Goal: Task Accomplishment & Management: Complete application form

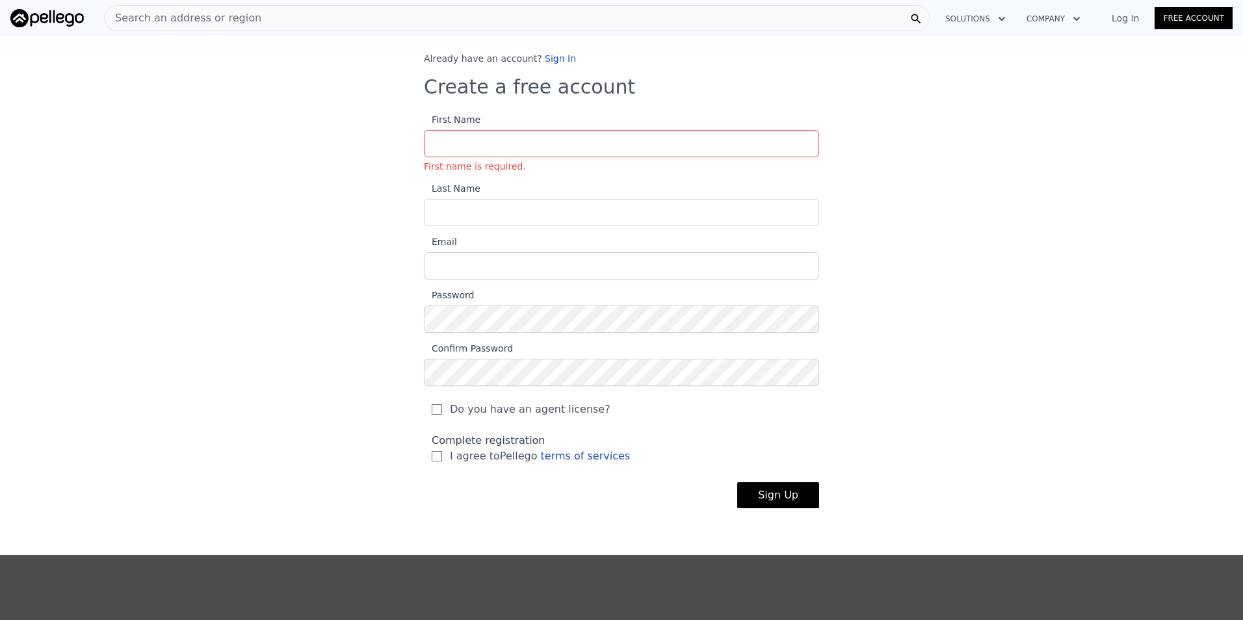
click at [209, 14] on span "Search an address or region" at bounding box center [183, 18] width 157 height 16
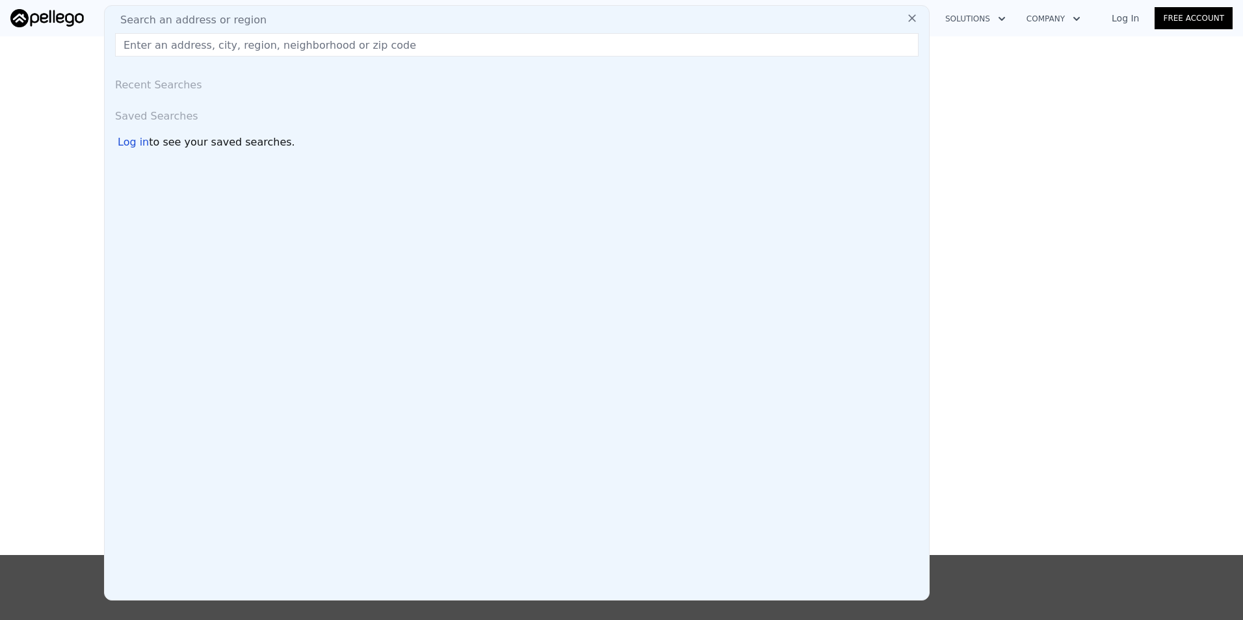
click at [913, 18] on icon at bounding box center [912, 18] width 8 height 8
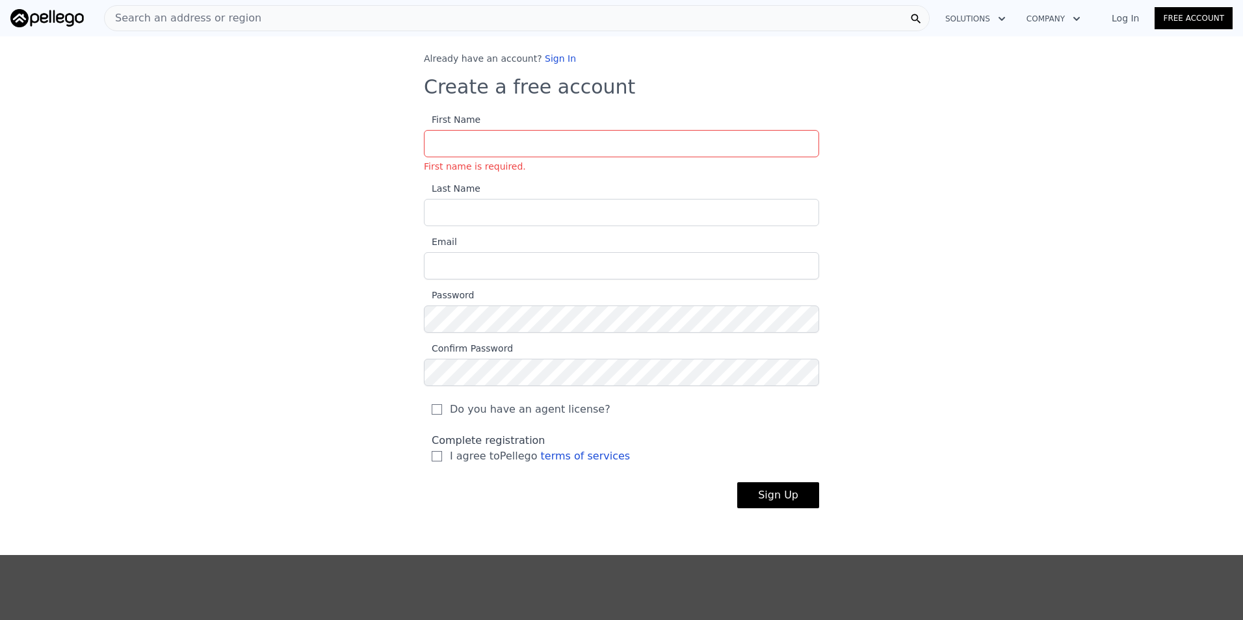
drag, startPoint x: 162, startPoint y: 14, endPoint x: 122, endPoint y: 68, distance: 67.0
click at [122, 69] on div "Already have an account? Sign In Create a free account First Name First name is…" at bounding box center [621, 290] width 1243 height 477
drag, startPoint x: 137, startPoint y: 17, endPoint x: 390, endPoint y: 157, distance: 289.8
click at [390, 157] on div "Already have an account? Sign In Create a free account First Name First name is…" at bounding box center [621, 290] width 1243 height 477
click at [467, 142] on input "First Name First name is required." at bounding box center [621, 143] width 395 height 27
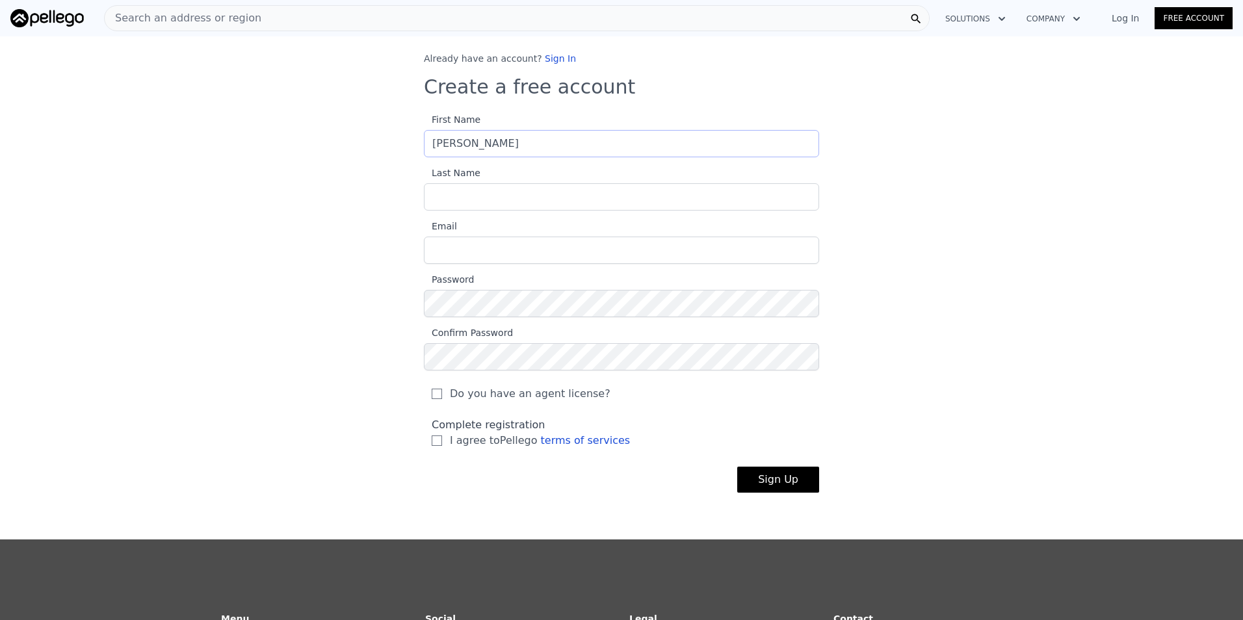
type input "[PERSON_NAME]"
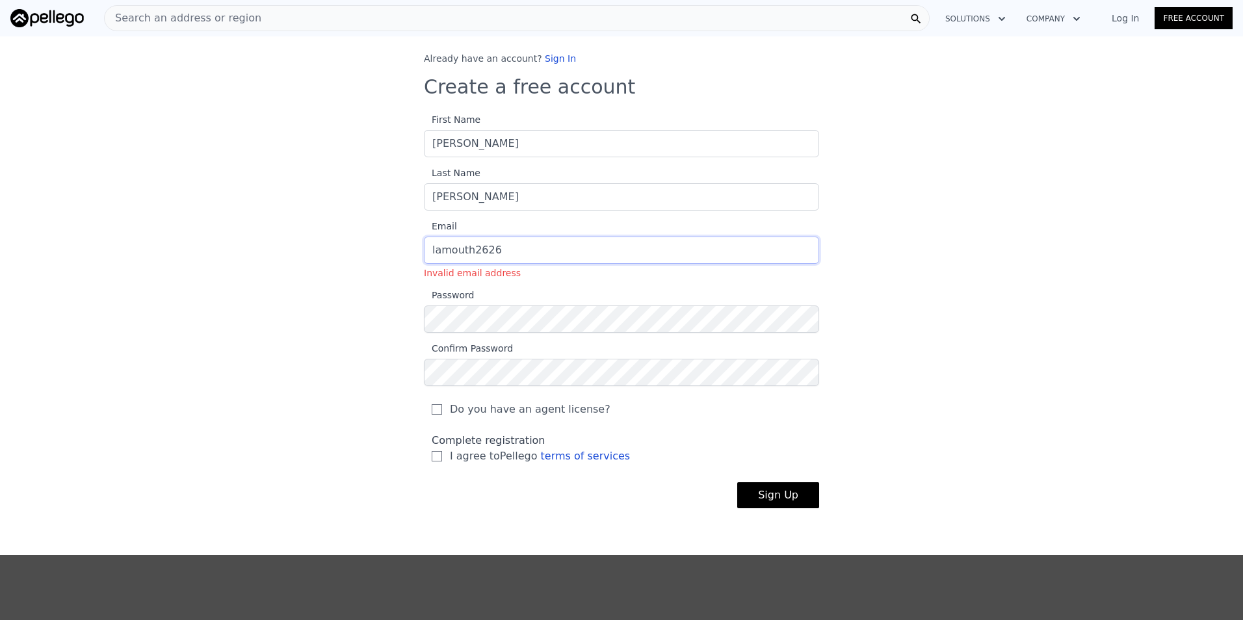
type input "[EMAIL_ADDRESS][DOMAIN_NAME]"
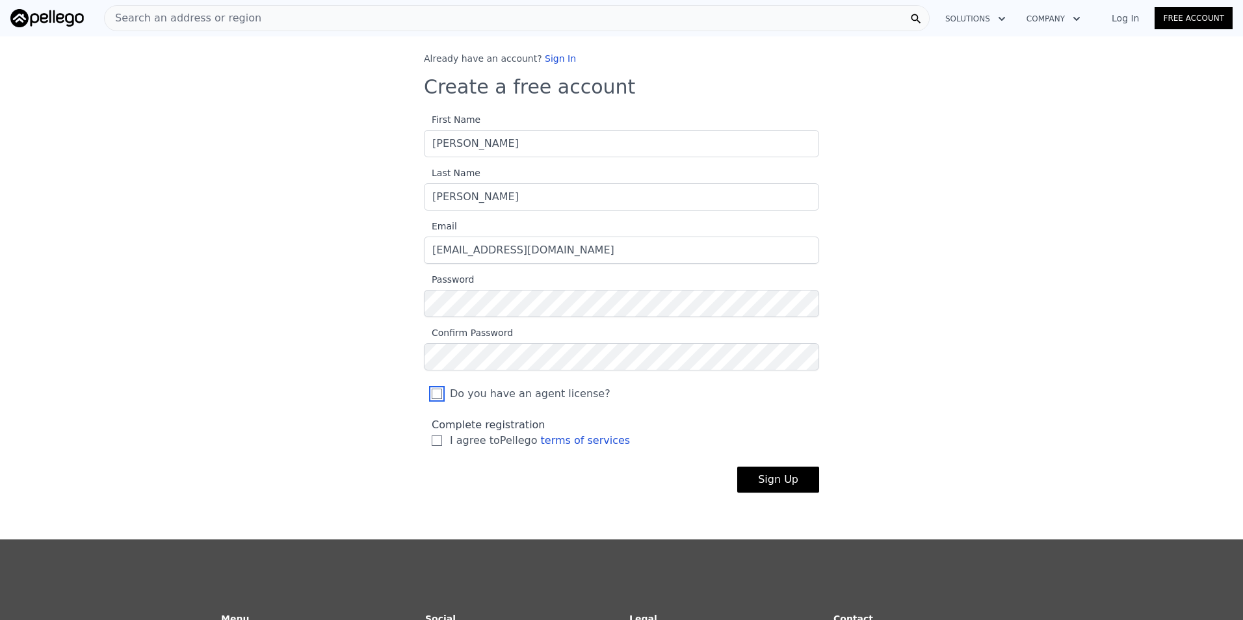
click at [434, 397] on input "Do you have an agent license?" at bounding box center [437, 394] width 10 height 10
checkbox input "true"
click at [433, 443] on input "I agree to Pellego terms of services" at bounding box center [437, 441] width 10 height 10
checkbox input "true"
click at [779, 484] on button "Sign Up" at bounding box center [778, 480] width 82 height 26
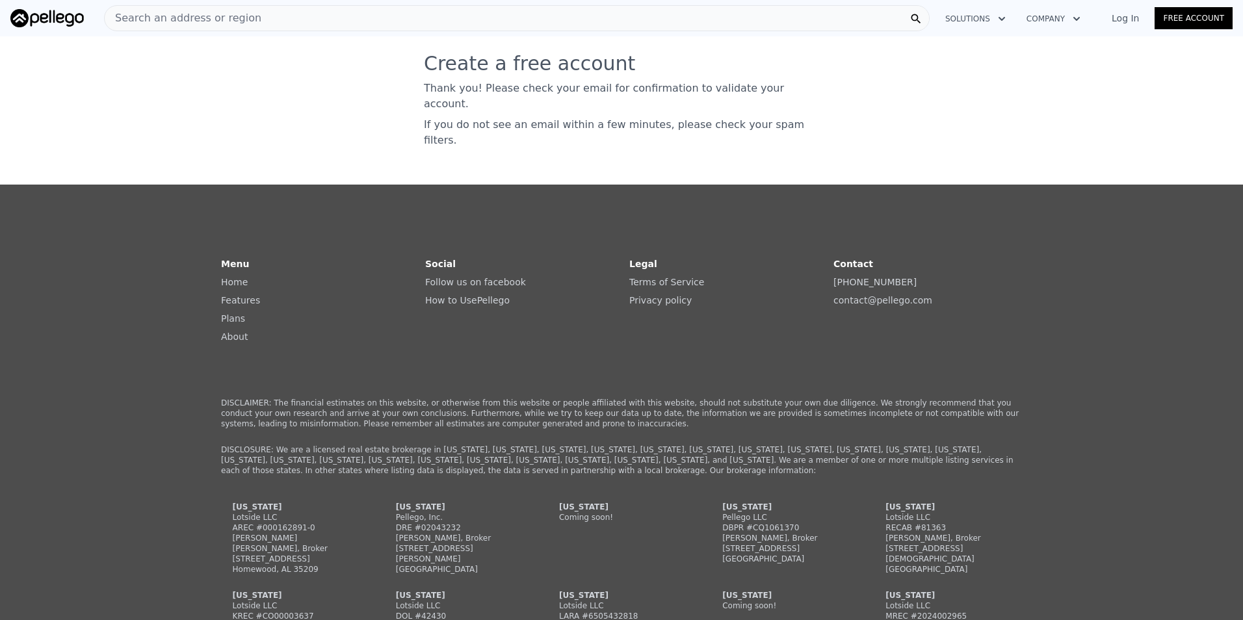
click at [1127, 19] on link "Log In" at bounding box center [1125, 18] width 59 height 13
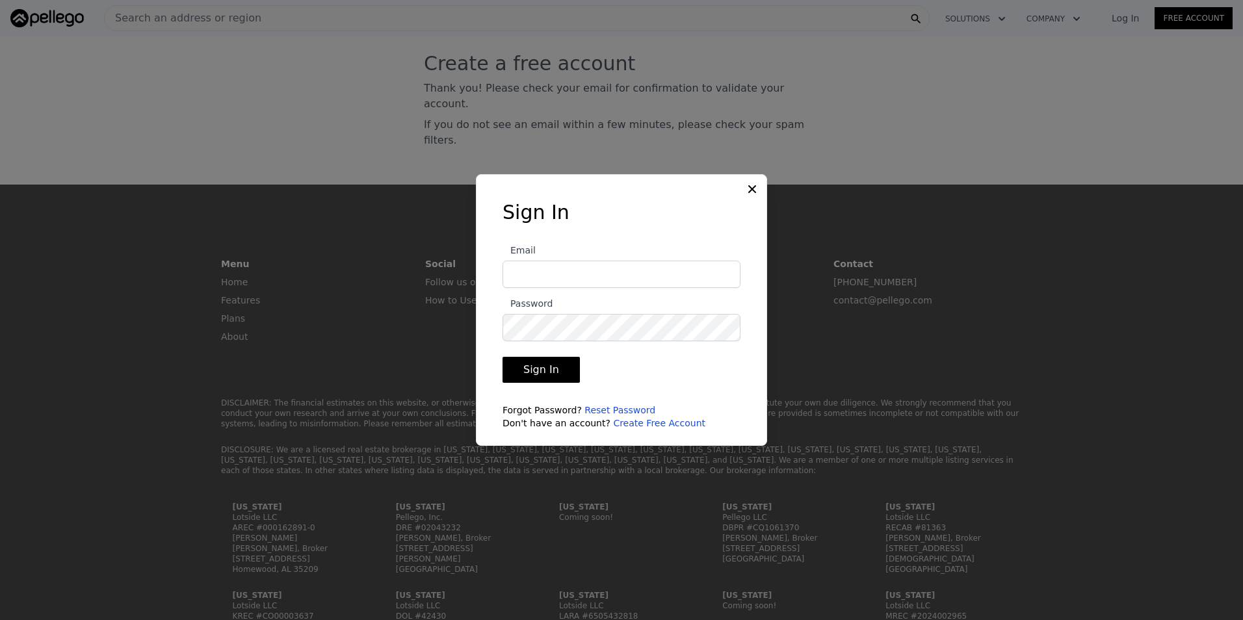
click at [593, 267] on input "Email" at bounding box center [621, 274] width 238 height 27
type input "[EMAIL_ADDRESS][DOMAIN_NAME]"
click at [543, 375] on button "Sign In" at bounding box center [540, 370] width 77 height 26
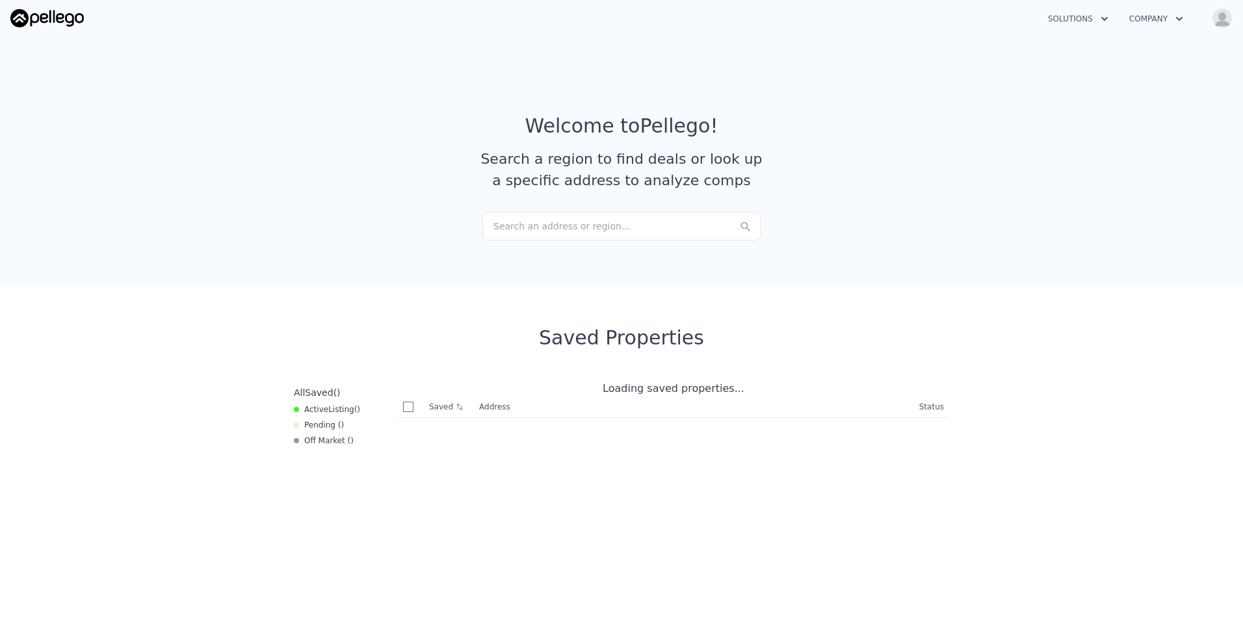
checkbox input "true"
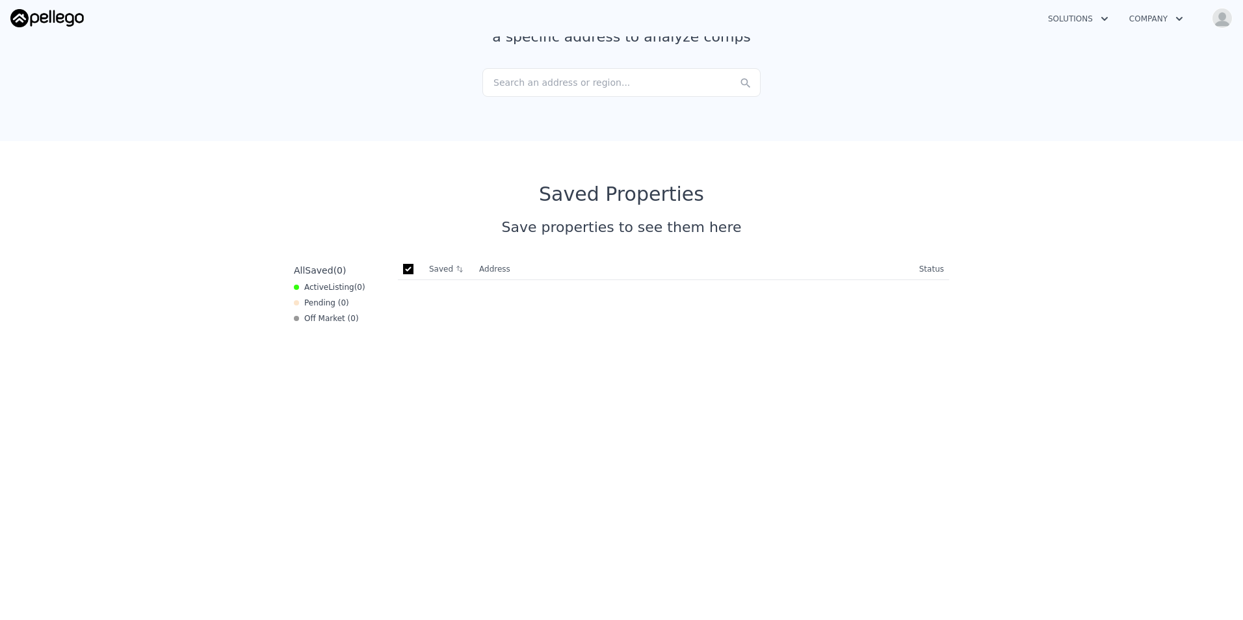
scroll to position [130, 0]
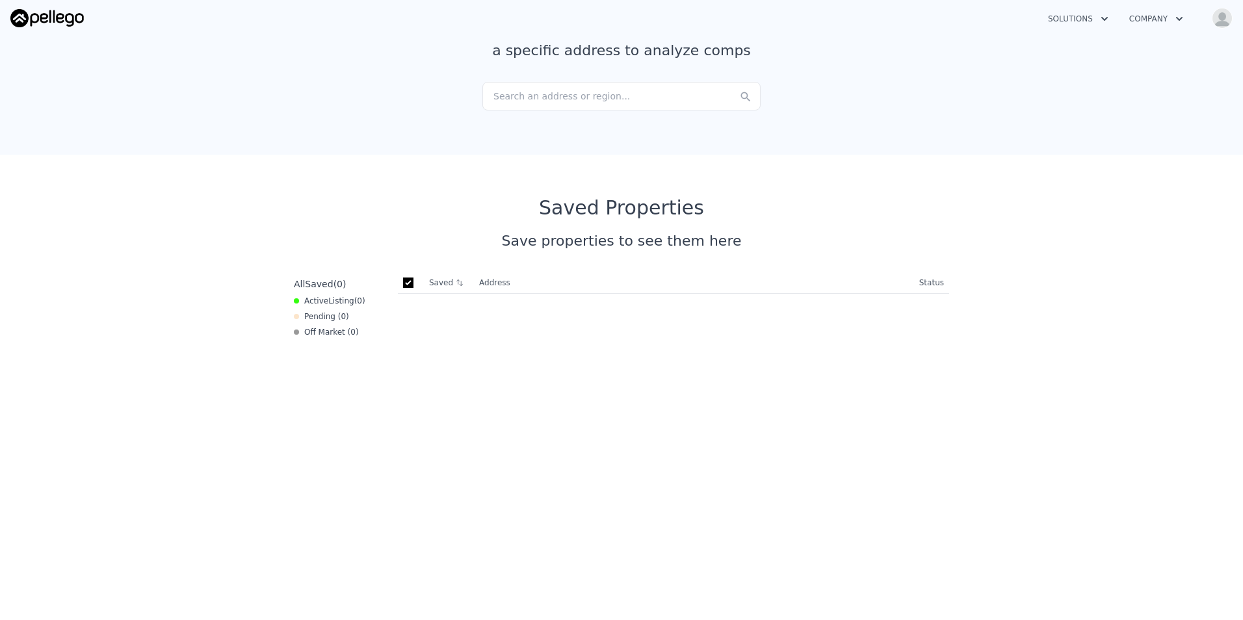
drag, startPoint x: 511, startPoint y: 92, endPoint x: 938, endPoint y: 200, distance: 440.5
click at [938, 200] on div "Saved Properties" at bounding box center [622, 207] width 666 height 23
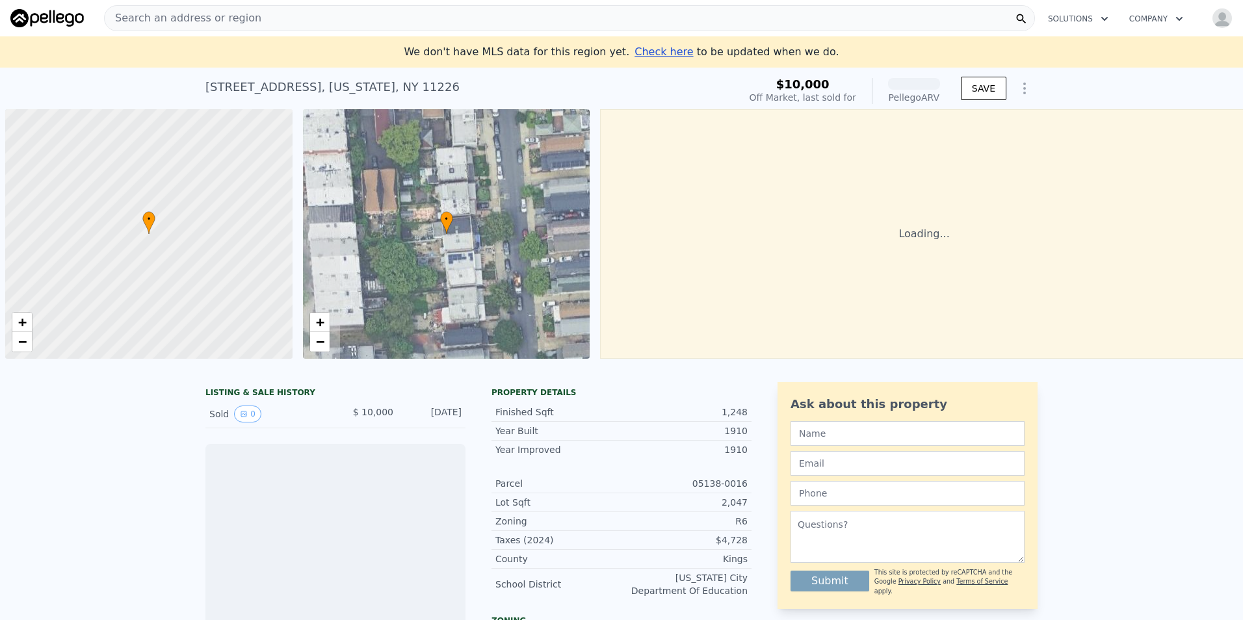
scroll to position [0, 5]
